Goal: Obtain resource: Download file/media

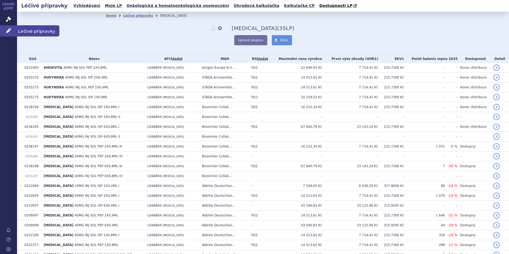
click at [26, 30] on span "Léčivé přípravky" at bounding box center [38, 30] width 42 height 11
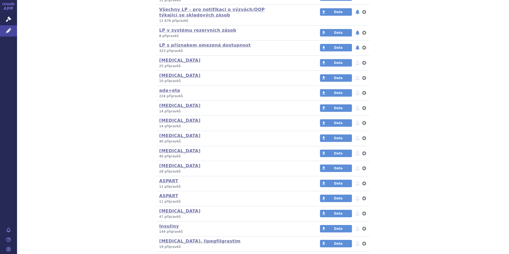
scroll to position [186, 0]
click at [173, 181] on link "ASPART" at bounding box center [168, 180] width 19 height 5
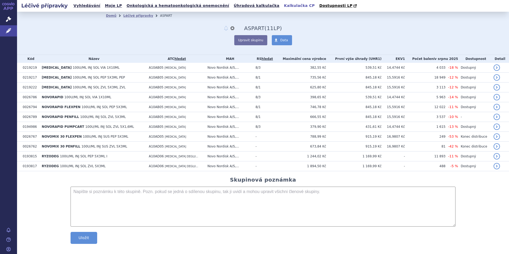
click at [282, 4] on link "Kalkulačka CP" at bounding box center [299, 5] width 34 height 7
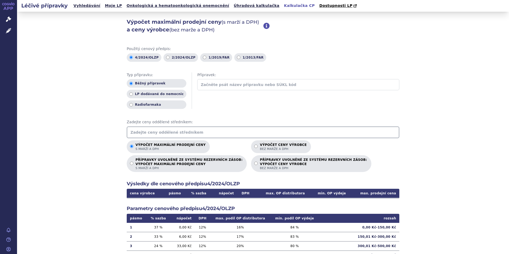
click at [167, 134] on input "text" at bounding box center [263, 132] width 273 height 12
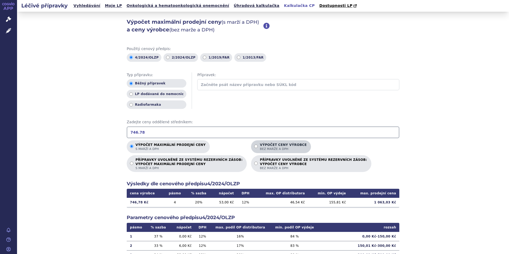
type input "746.78"
click at [254, 146] on input "Výpočet ceny výrobce bez marže a DPH" at bounding box center [255, 146] width 3 height 3
radio input "true"
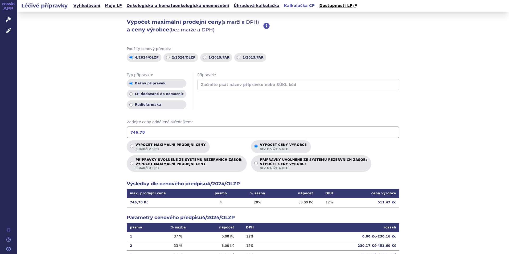
click at [445, 186] on div "Výpočet maximální prodejní ceny (s marží a DPH) a ceny výrobce (bez marže a DPH…" at bounding box center [263, 167] width 492 height 311
click at [18, 29] on span "Léčivé přípravky" at bounding box center [38, 30] width 42 height 11
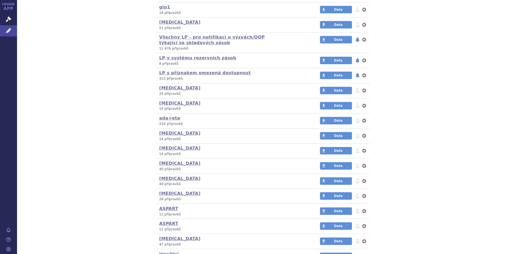
scroll to position [160, 0]
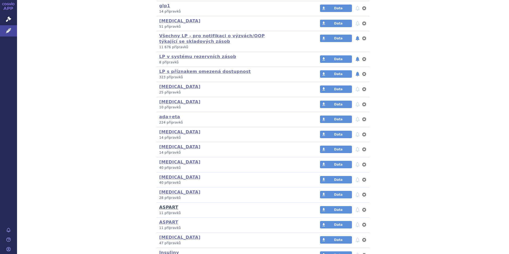
click at [162, 206] on link "ASPART" at bounding box center [168, 207] width 19 height 5
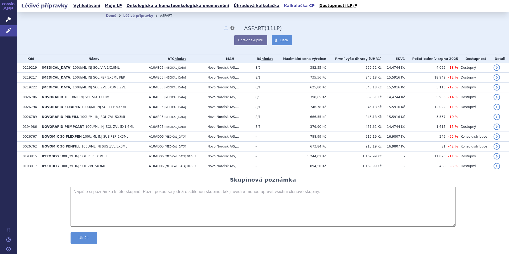
click at [282, 5] on link "Kalkulačka CP" at bounding box center [299, 5] width 34 height 7
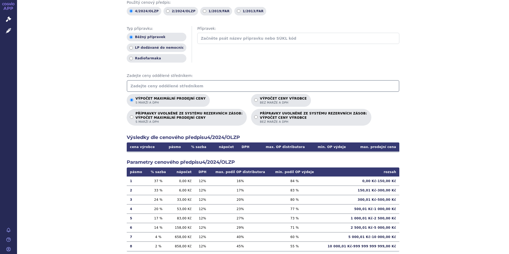
scroll to position [33, 0]
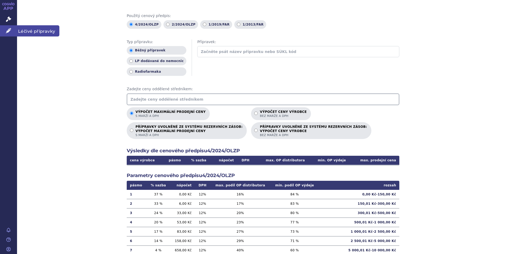
click at [27, 32] on span "Léčivé přípravky" at bounding box center [38, 30] width 42 height 11
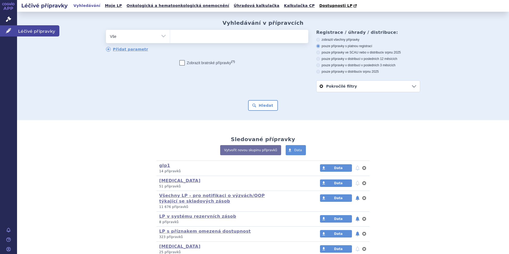
click at [33, 33] on span "Léčivé přípravky" at bounding box center [38, 30] width 42 height 11
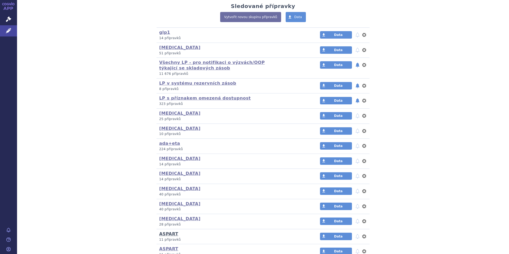
click at [162, 235] on link "ASPART" at bounding box center [168, 233] width 19 height 5
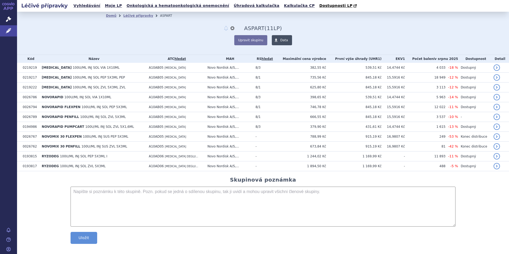
click at [282, 40] on span "Data" at bounding box center [284, 40] width 8 height 4
click at [281, 39] on span "Data" at bounding box center [284, 40] width 8 height 4
